Goal: Task Accomplishment & Management: Use online tool/utility

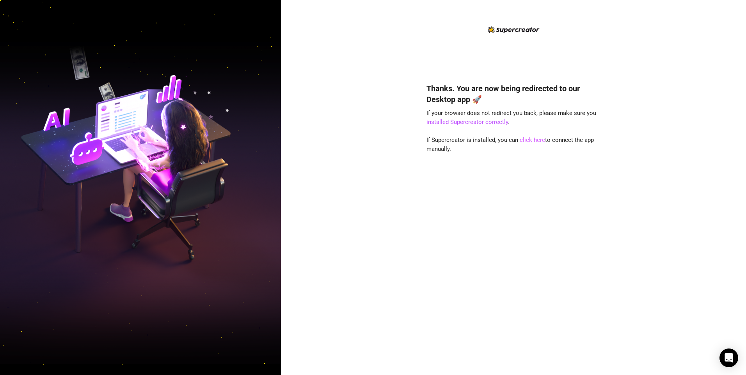
click at [527, 140] on link "click here" at bounding box center [532, 140] width 25 height 7
click at [525, 138] on link "click here" at bounding box center [532, 140] width 25 height 7
click at [528, 142] on link "click here" at bounding box center [532, 140] width 25 height 7
click at [540, 143] on link "click here" at bounding box center [532, 140] width 25 height 7
